Goal: Transaction & Acquisition: Subscribe to service/newsletter

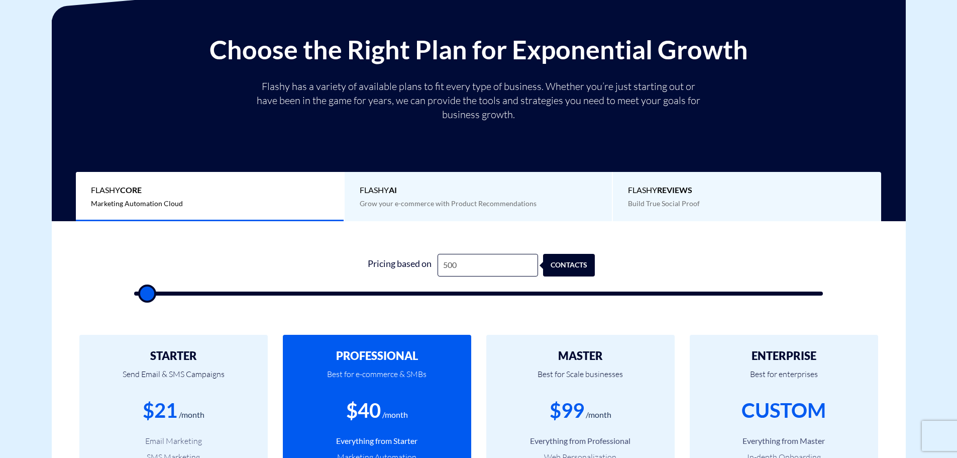
scroll to position [151, 0]
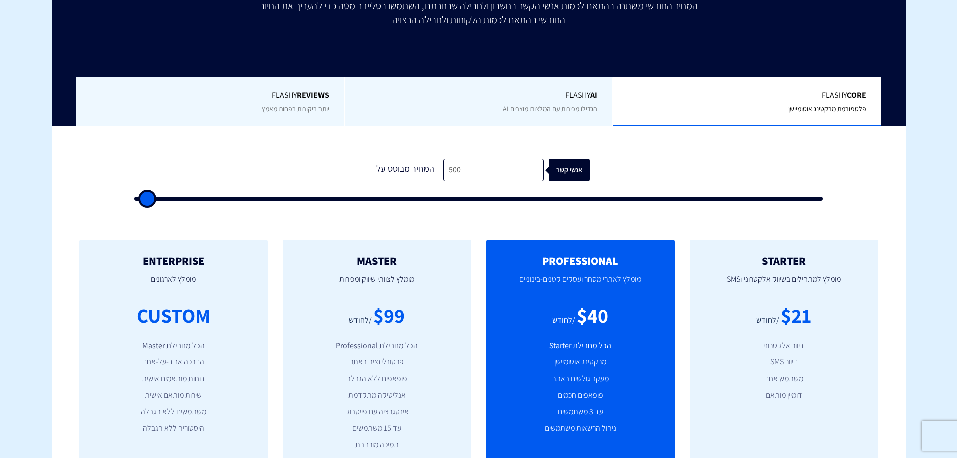
scroll to position [201, 0]
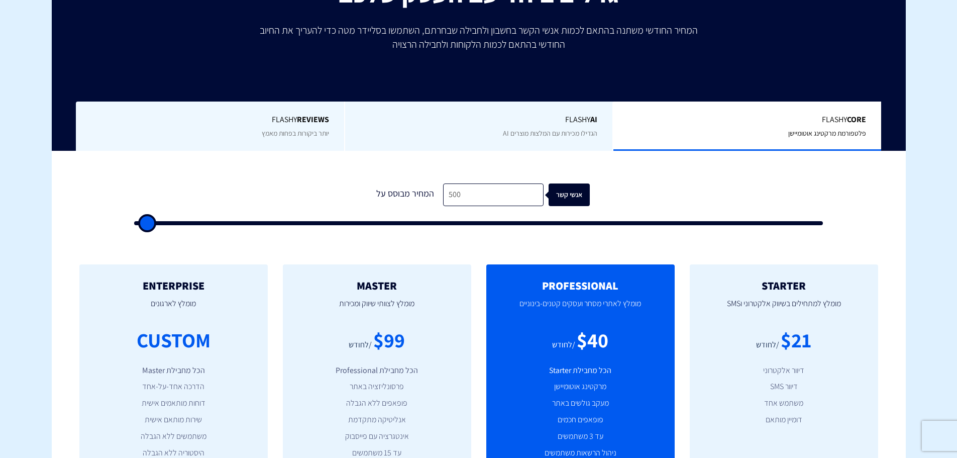
click at [790, 129] on span "פלטפורמת מרקטינג אוטומיישן" at bounding box center [827, 133] width 78 height 9
click at [853, 122] on b "Core" at bounding box center [856, 119] width 19 height 11
click at [819, 126] on div "Flashy Core פלטפורמת מרקטינג אוטומיישן" at bounding box center [746, 126] width 269 height 50
click at [817, 127] on div "Flashy Core פלטפורמת מרקטינג אוטומיישן" at bounding box center [746, 126] width 269 height 50
click at [472, 195] on input "500" at bounding box center [493, 194] width 100 height 23
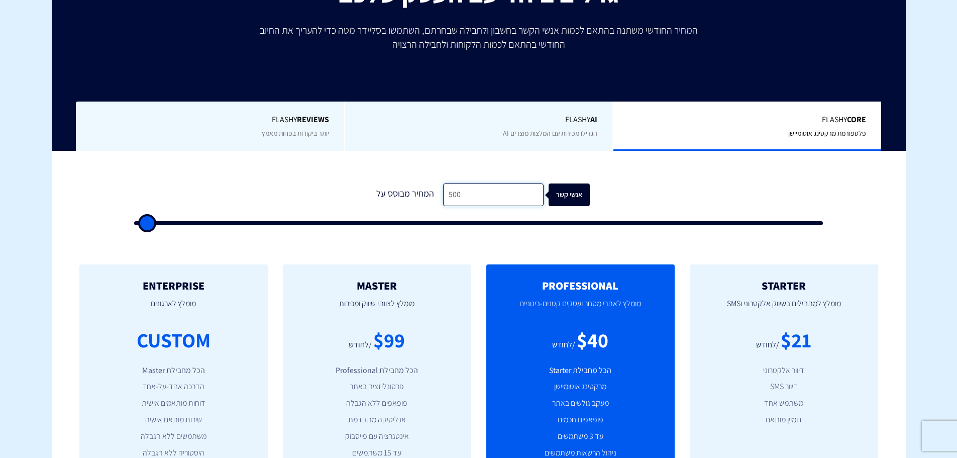
click at [472, 195] on input "500" at bounding box center [493, 194] width 100 height 23
type input "1"
type input "500"
type input "14"
type input "500"
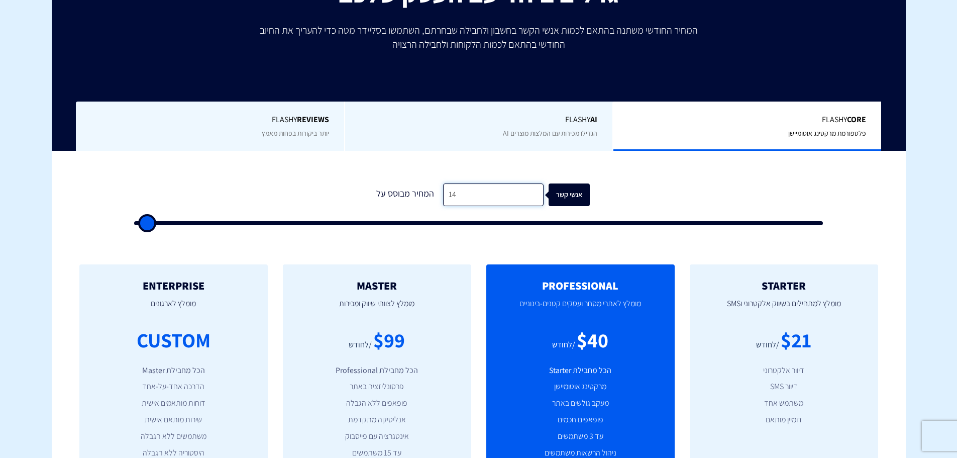
type input "140"
type input "500"
type input "1,400"
type input "1500"
type input "14,000"
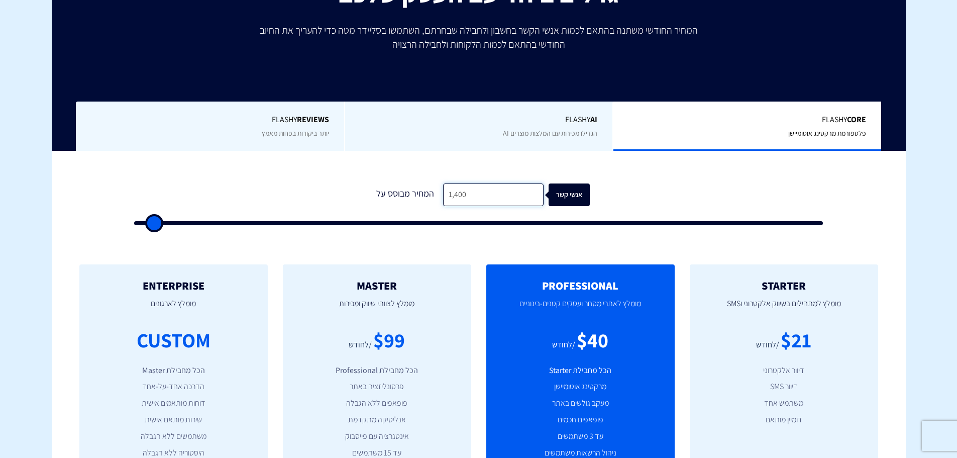
type input "14000"
type input "140,000"
type input "100000"
click at [489, 197] on input "140,000" at bounding box center [493, 194] width 100 height 23
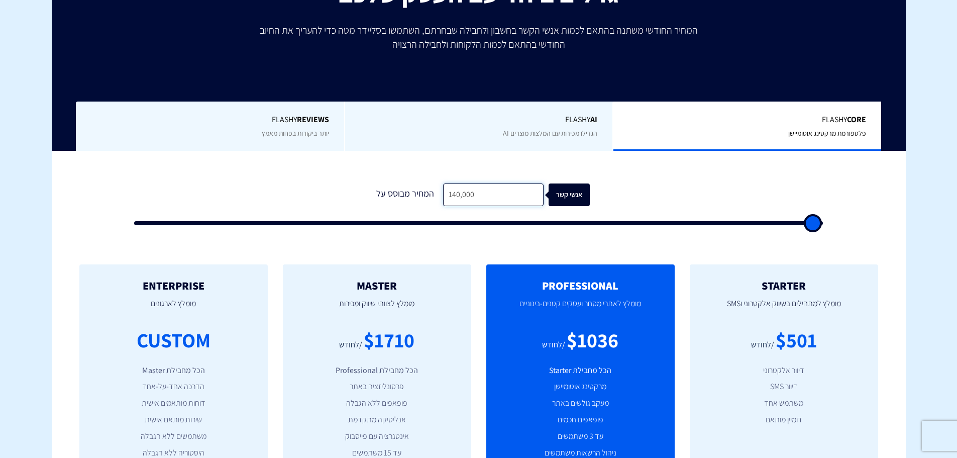
type input "7"
type input "500"
type input "75"
type input "500"
type input "750"
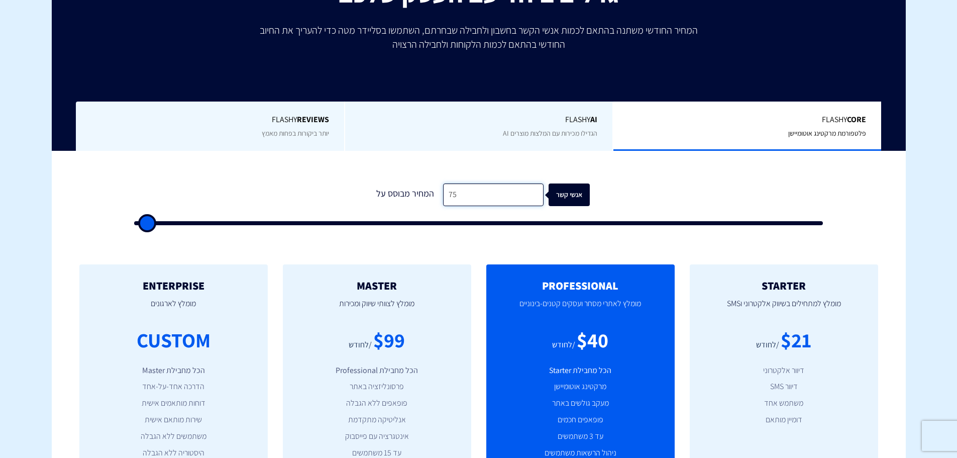
type input "1000"
type input "7,500"
type input "7500"
type input "75,000"
type input "75000"
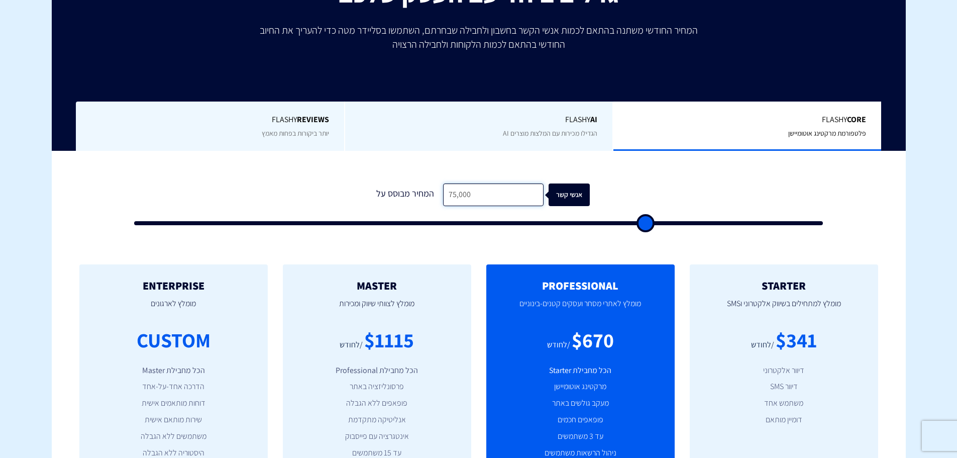
click at [478, 194] on input "75,000" at bounding box center [493, 194] width 100 height 23
click at [478, 195] on input "75,000" at bounding box center [493, 194] width 100 height 23
type input "1"
type input "500"
type input "14"
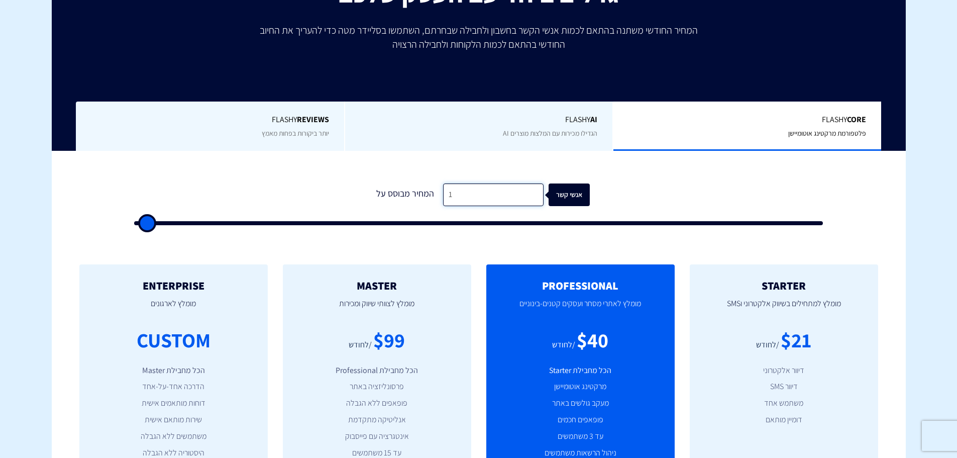
type input "500"
type input "140"
type input "500"
type input "1,400"
type input "1500"
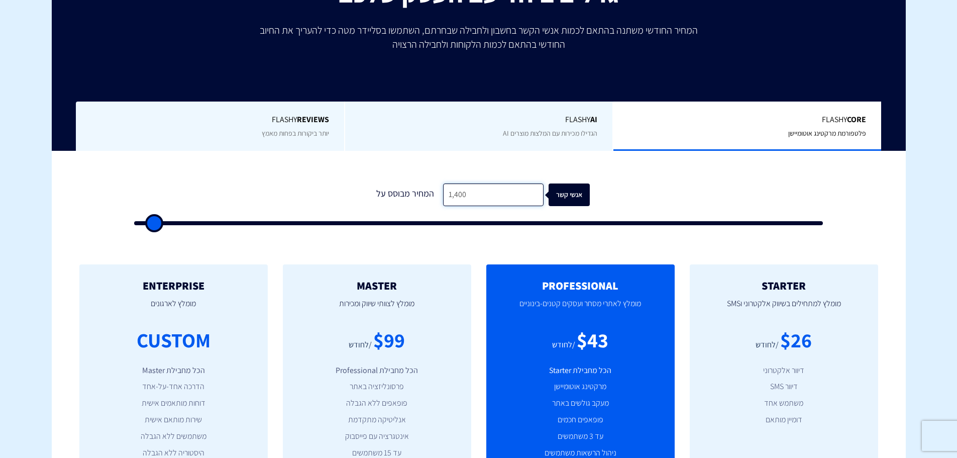
type input "14,000"
type input "14000"
type input "140,000"
type input "100000"
type input "140,000"
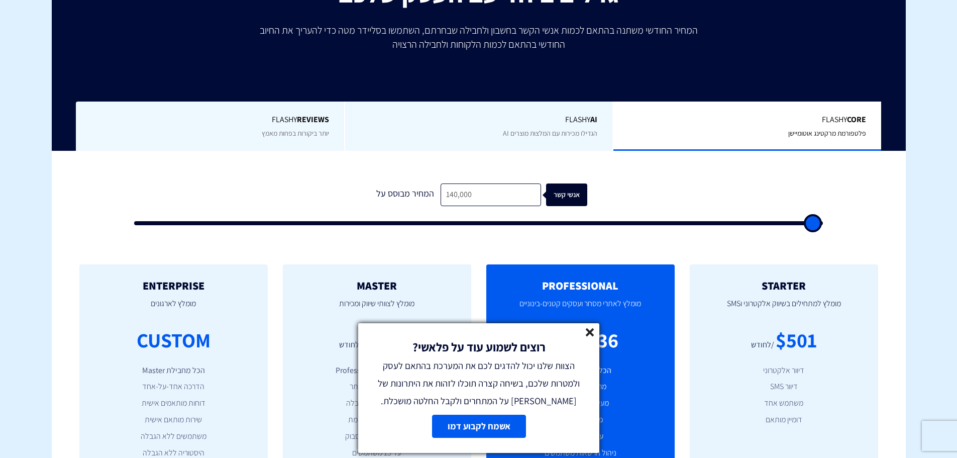
drag, startPoint x: 588, startPoint y: 331, endPoint x: 622, endPoint y: 208, distance: 126.8
click at [588, 331] on line at bounding box center [589, 332] width 7 height 7
